Goal: Navigation & Orientation: Understand site structure

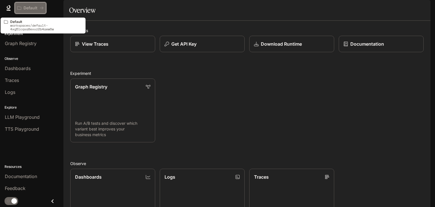
click at [36, 8] on p "Default" at bounding box center [30, 8] width 14 height 5
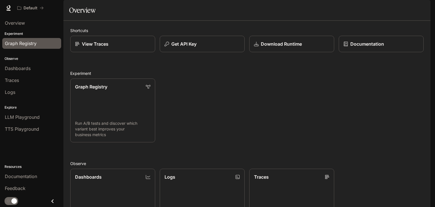
click at [33, 45] on span "Graph Registry" at bounding box center [21, 43] width 32 height 7
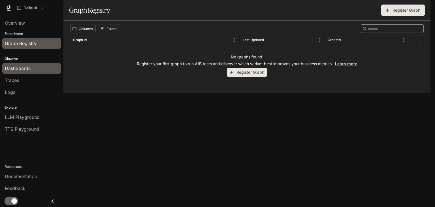
click at [29, 70] on span "Dashboards" at bounding box center [18, 68] width 26 height 7
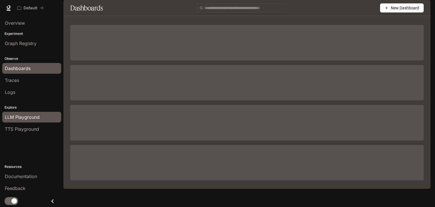
click at [15, 118] on span "LLM Playground" at bounding box center [22, 117] width 35 height 7
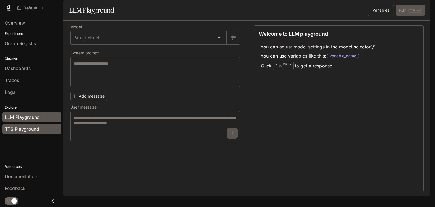
click at [31, 128] on span "TTS Playground" at bounding box center [22, 128] width 34 height 7
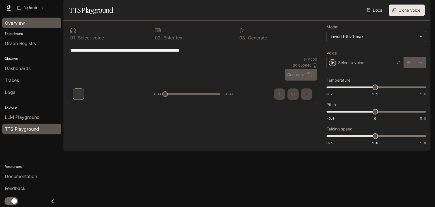
click at [24, 25] on span "Overview" at bounding box center [15, 23] width 20 height 7
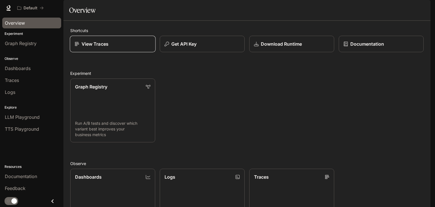
click at [133, 47] on div "View Traces" at bounding box center [113, 43] width 76 height 7
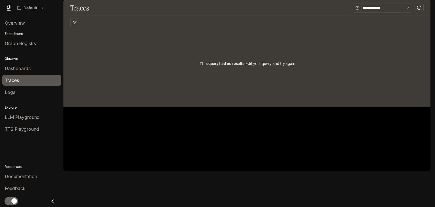
click at [55, 201] on icon "Close drawer" at bounding box center [53, 201] width 8 height 8
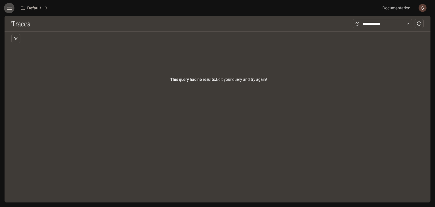
click at [9, 6] on icon "open drawer" at bounding box center [10, 8] width 6 height 6
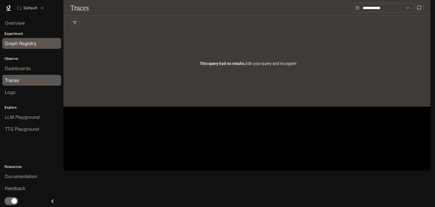
click at [31, 42] on span "Graph Registry" at bounding box center [21, 43] width 32 height 7
